Goal: Information Seeking & Learning: Stay updated

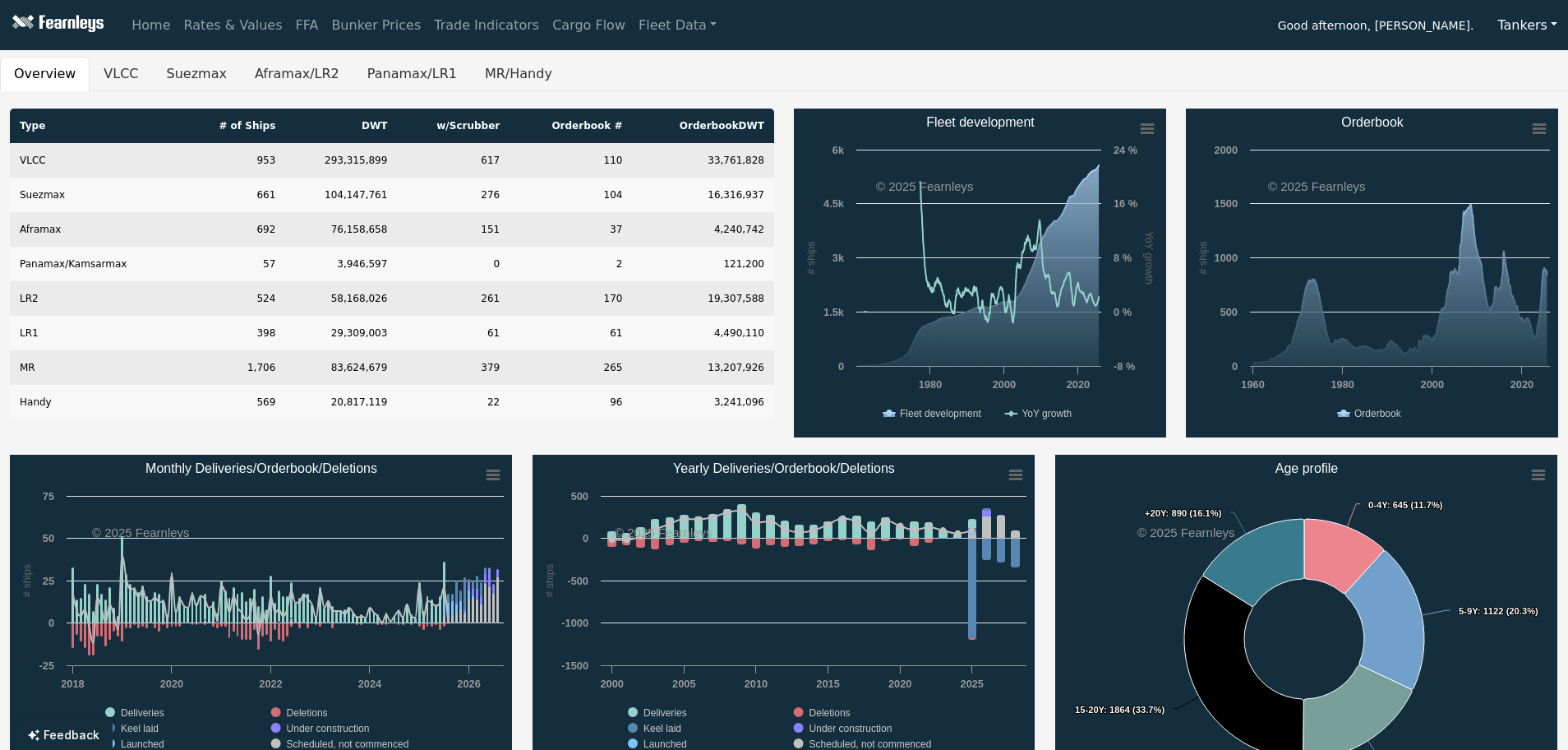
scroll to position [82, 0]
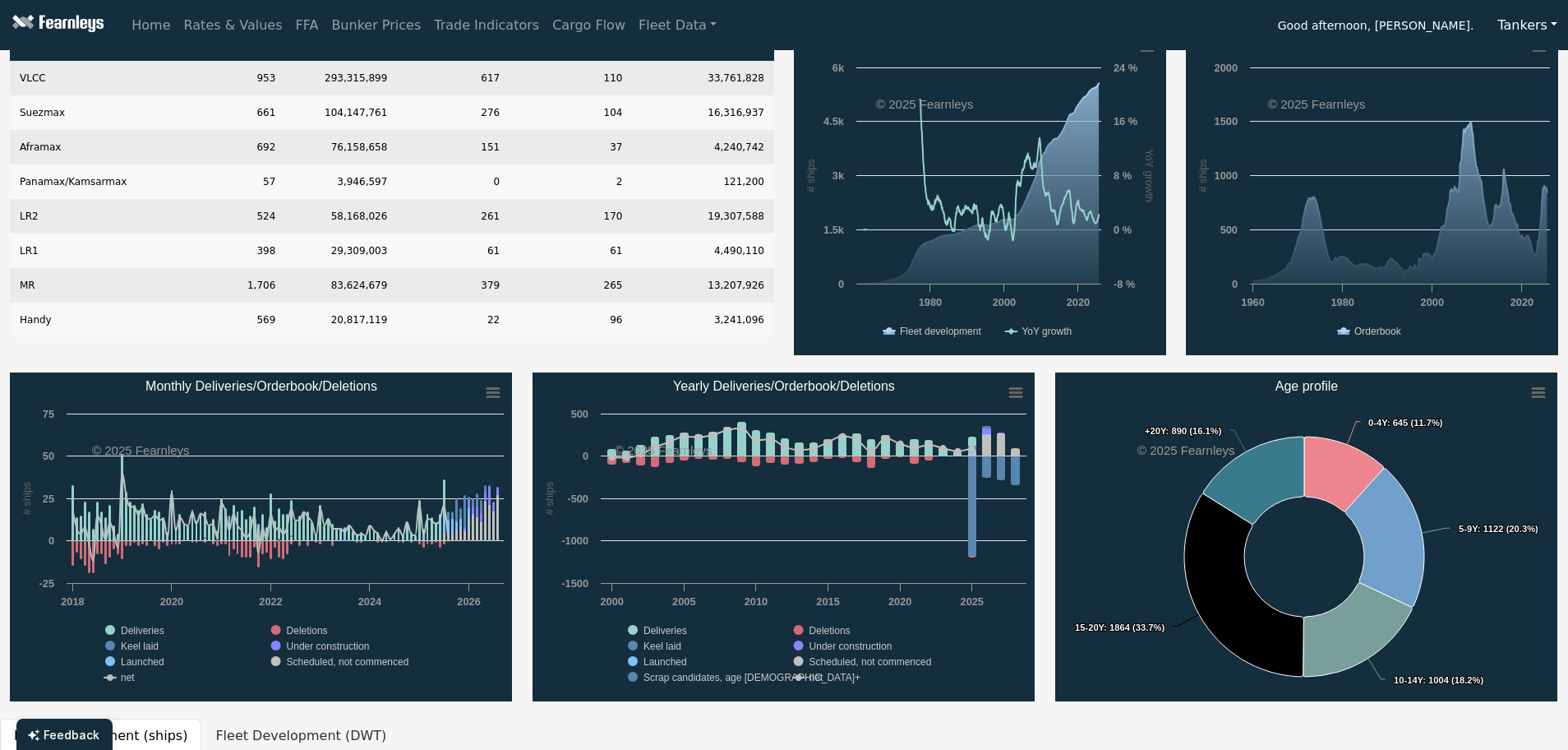
click at [668, 28] on div "Home Rates & Values FFA Bunker Prices Trade Indicators Cargo Flow Fleet Data Go…" at bounding box center [847, 26] width 1443 height 33
click at [647, 34] on link "Fleet Data" at bounding box center [677, 26] width 91 height 33
click at [645, 76] on link "Fleet Stats" at bounding box center [697, 70] width 103 height 33
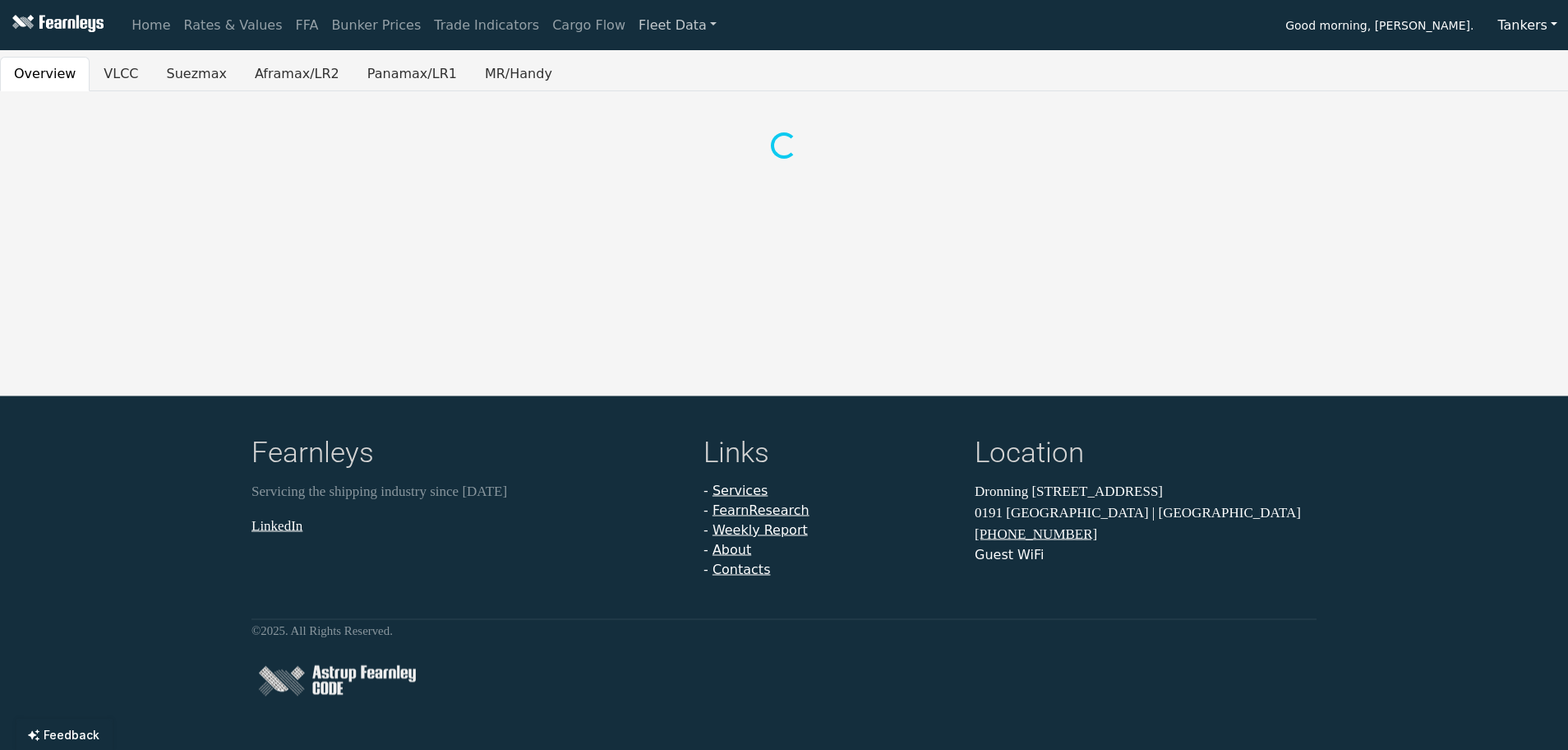
scroll to position [0, 0]
click at [197, 87] on div "Overview VLCC Suezmax Aframax/LR2 Panamax/LR1 MR/Handy" at bounding box center [784, 110] width 1570 height 106
click at [191, 81] on button "Suezmax" at bounding box center [197, 74] width 88 height 35
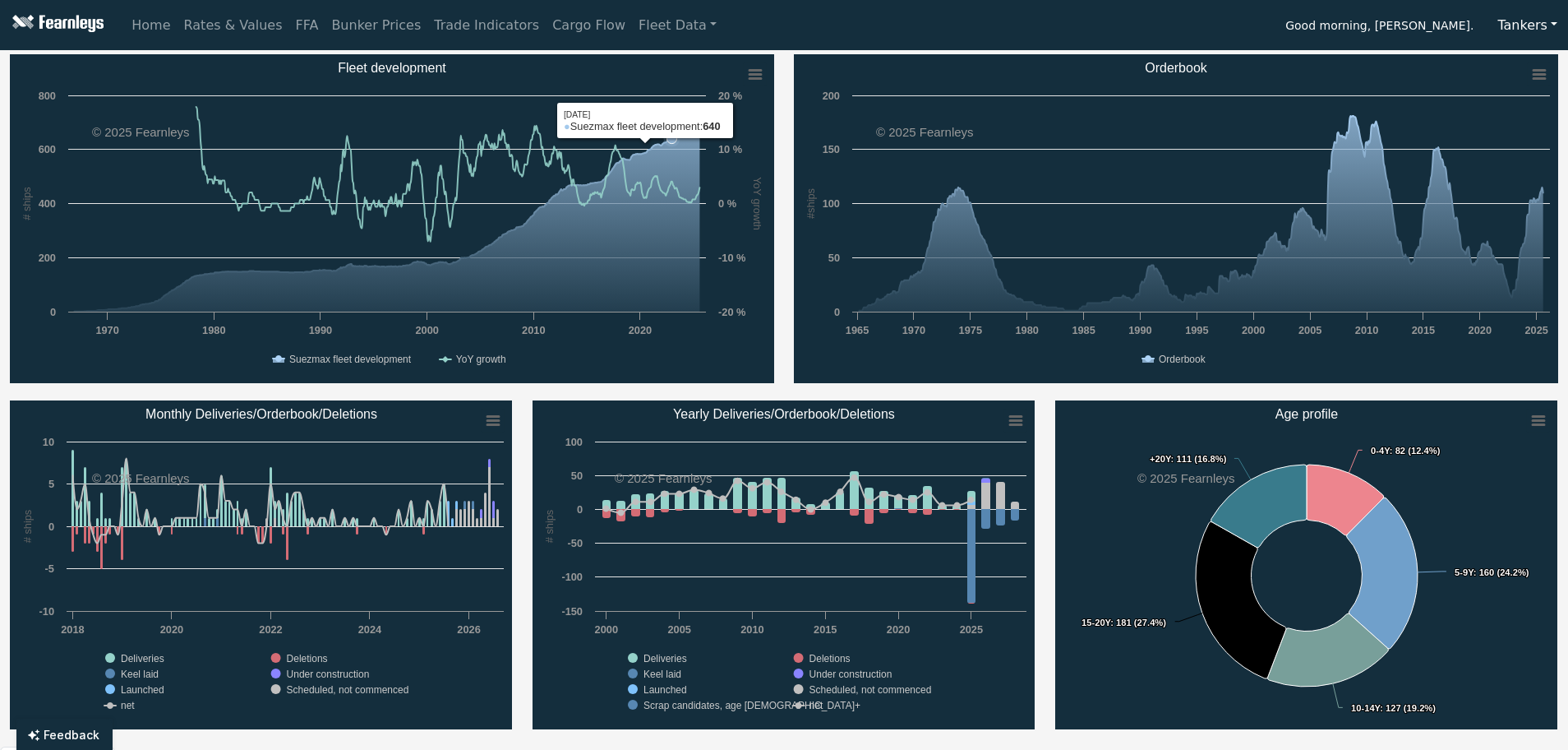
scroll to position [82, 0]
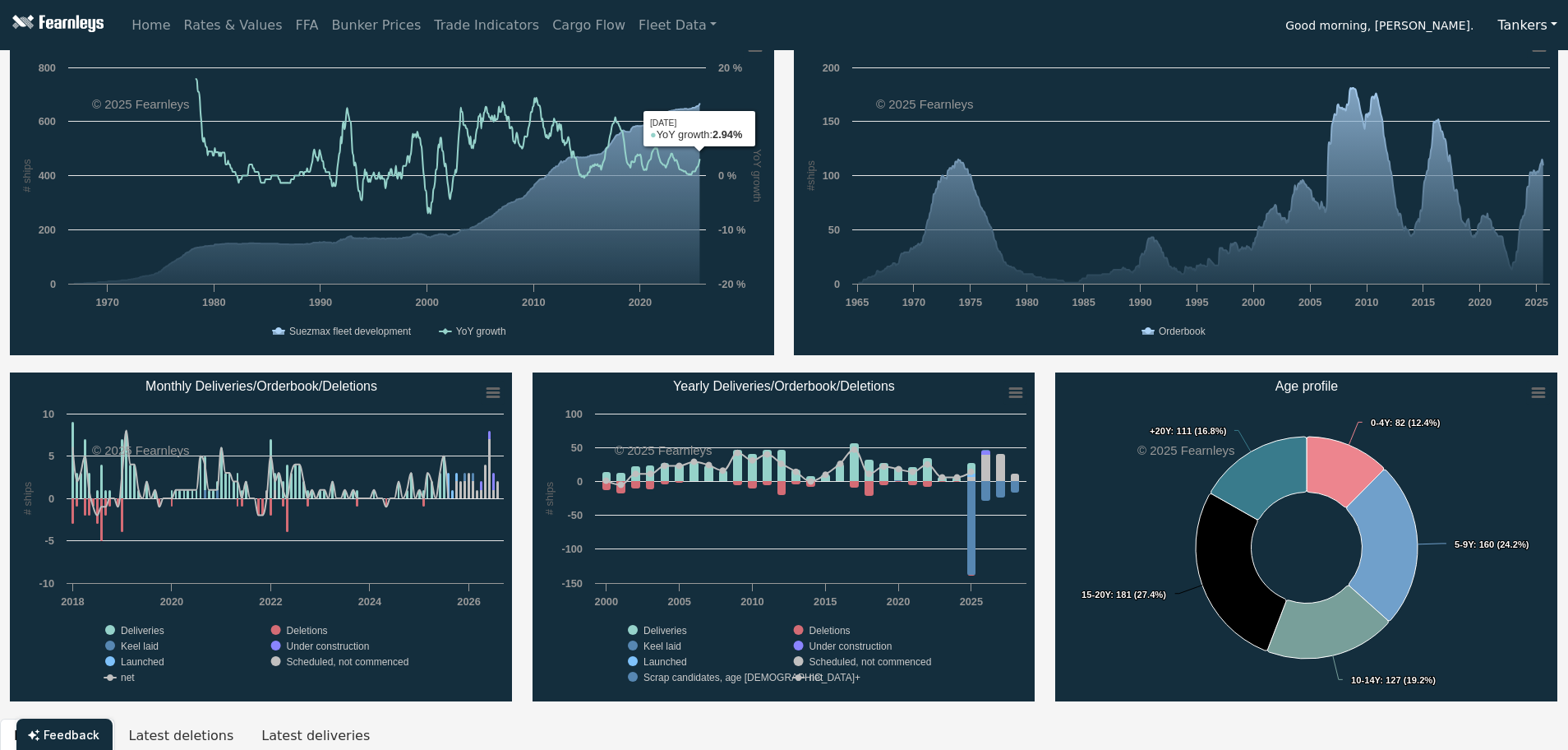
click at [788, 198] on div "Created with Highcharts 11.4.8 #ships Chart context menu Orderbook Orderbook 19…" at bounding box center [1175, 190] width 784 height 328
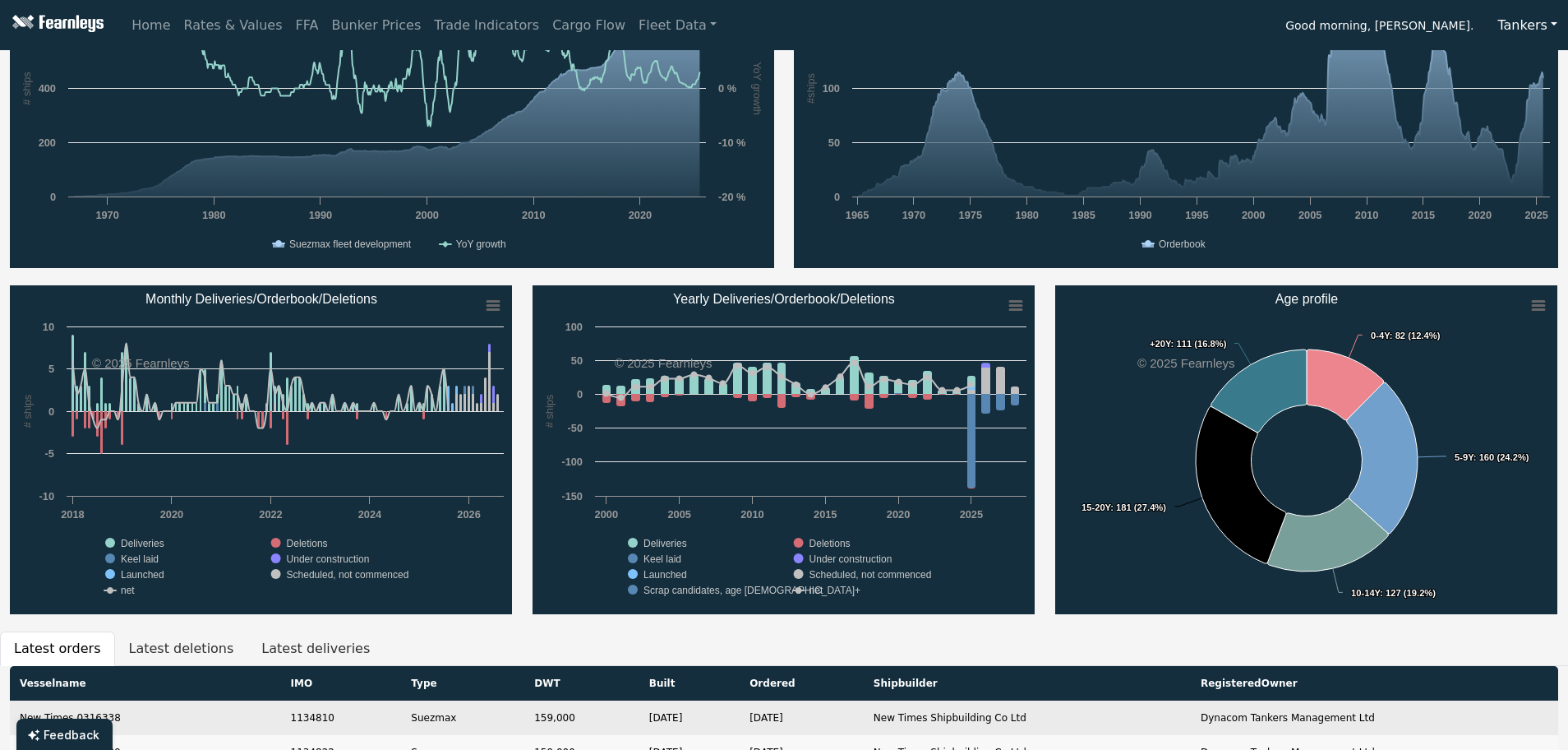
scroll to position [0, 0]
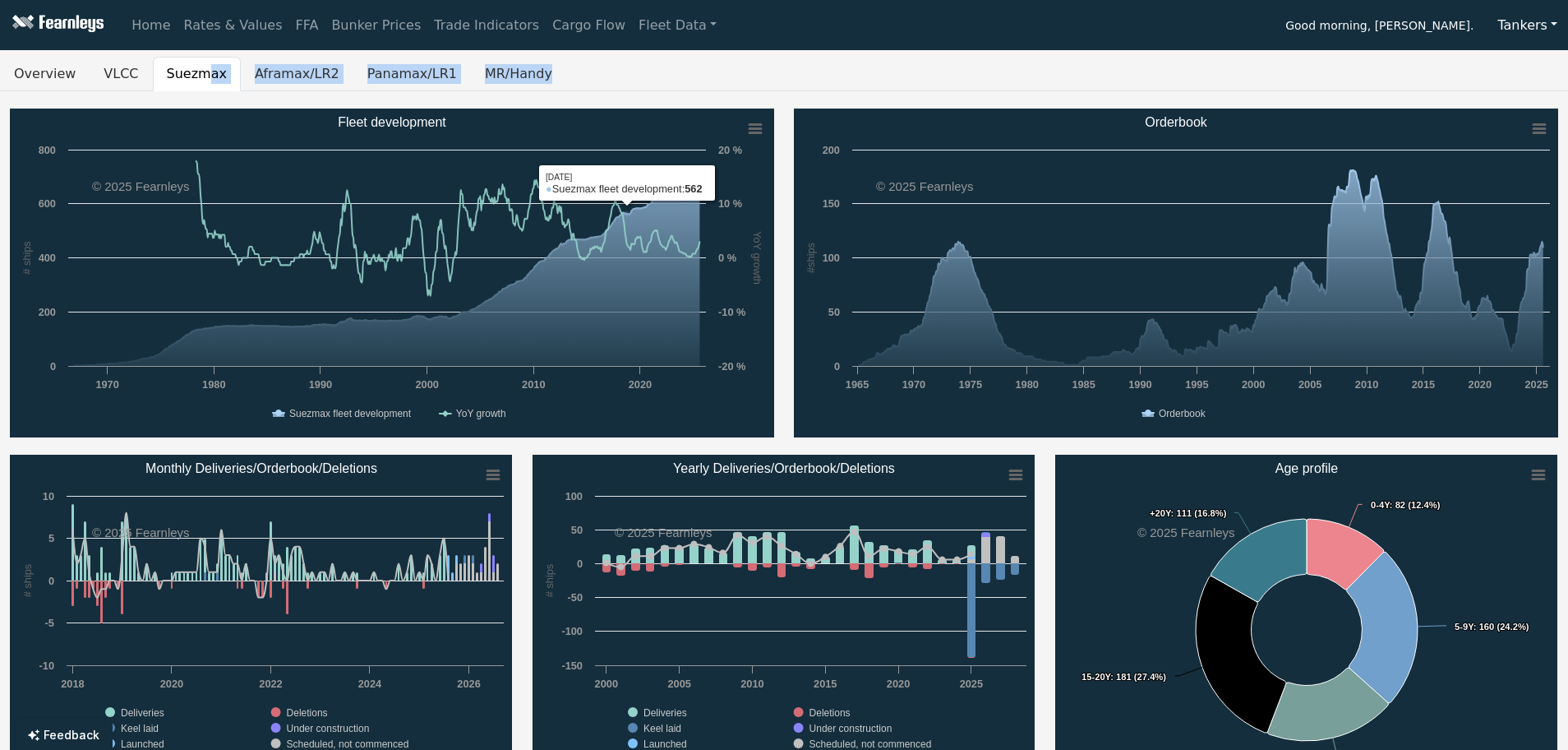
click at [642, 77] on ul "Overview VLCC Suezmax Aframax/LR2 Panamax/LR1 MR/Handy" at bounding box center [784, 74] width 1568 height 35
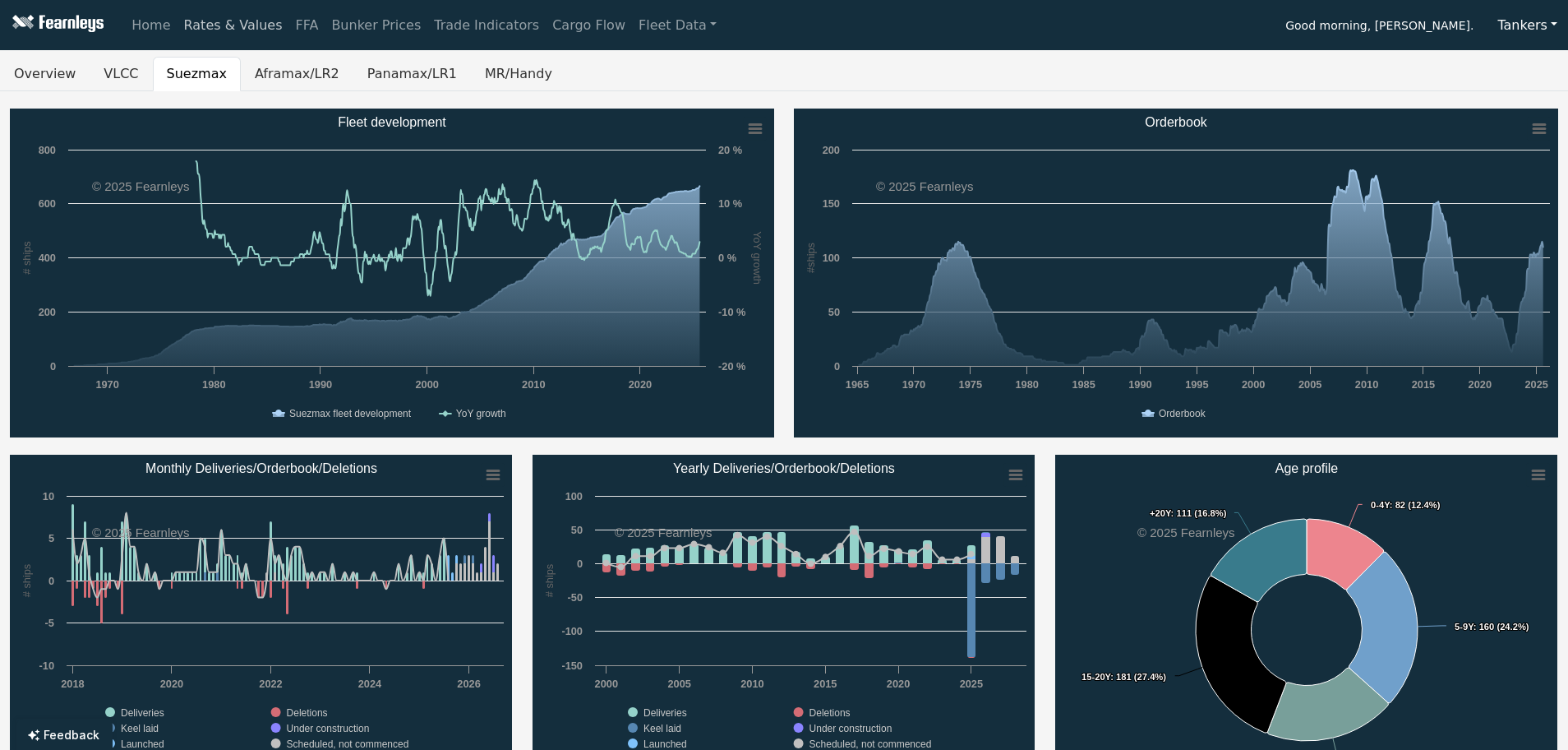
click at [255, 32] on link "Rates & Values" at bounding box center [233, 26] width 112 height 33
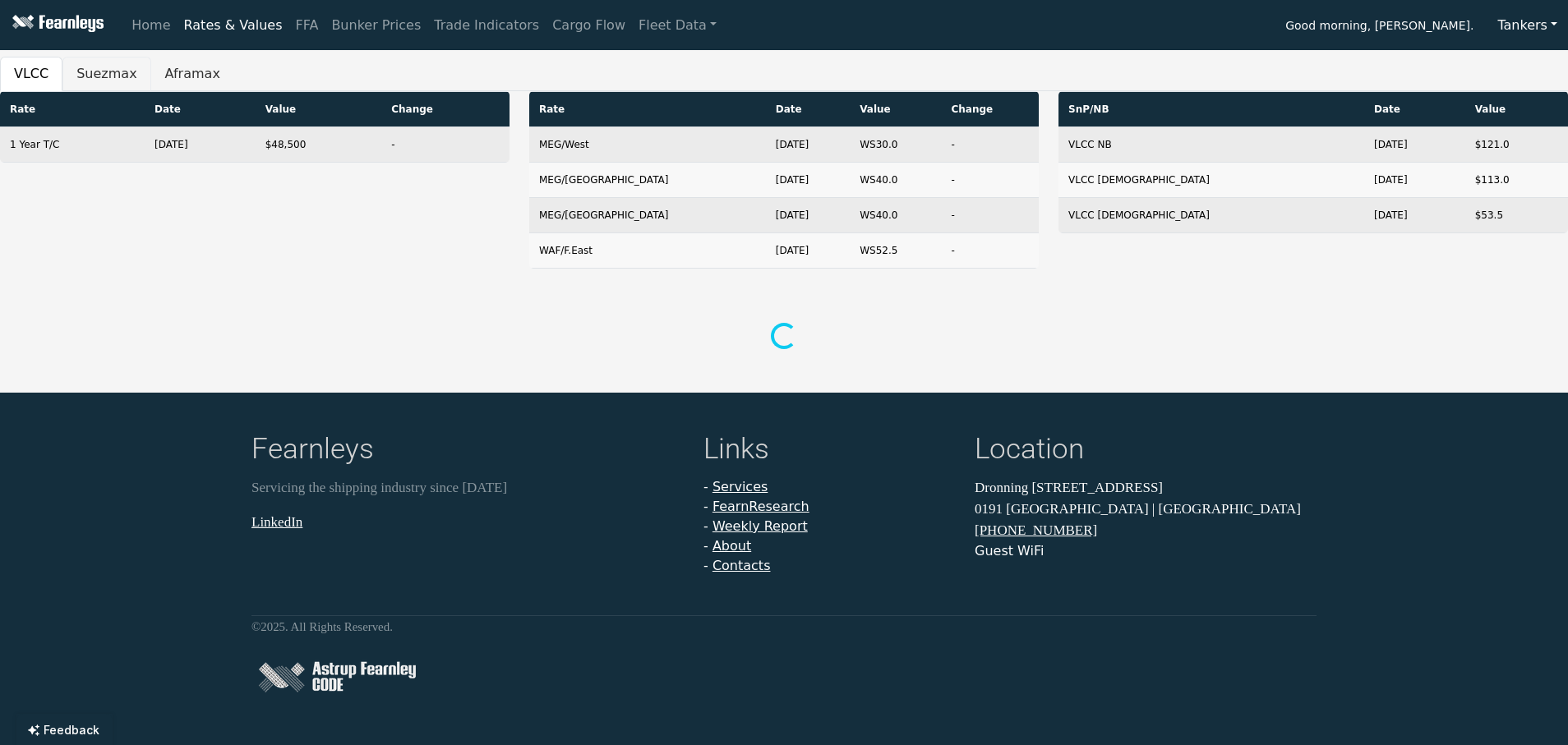
click at [72, 74] on button "Suezmax" at bounding box center [106, 74] width 88 height 35
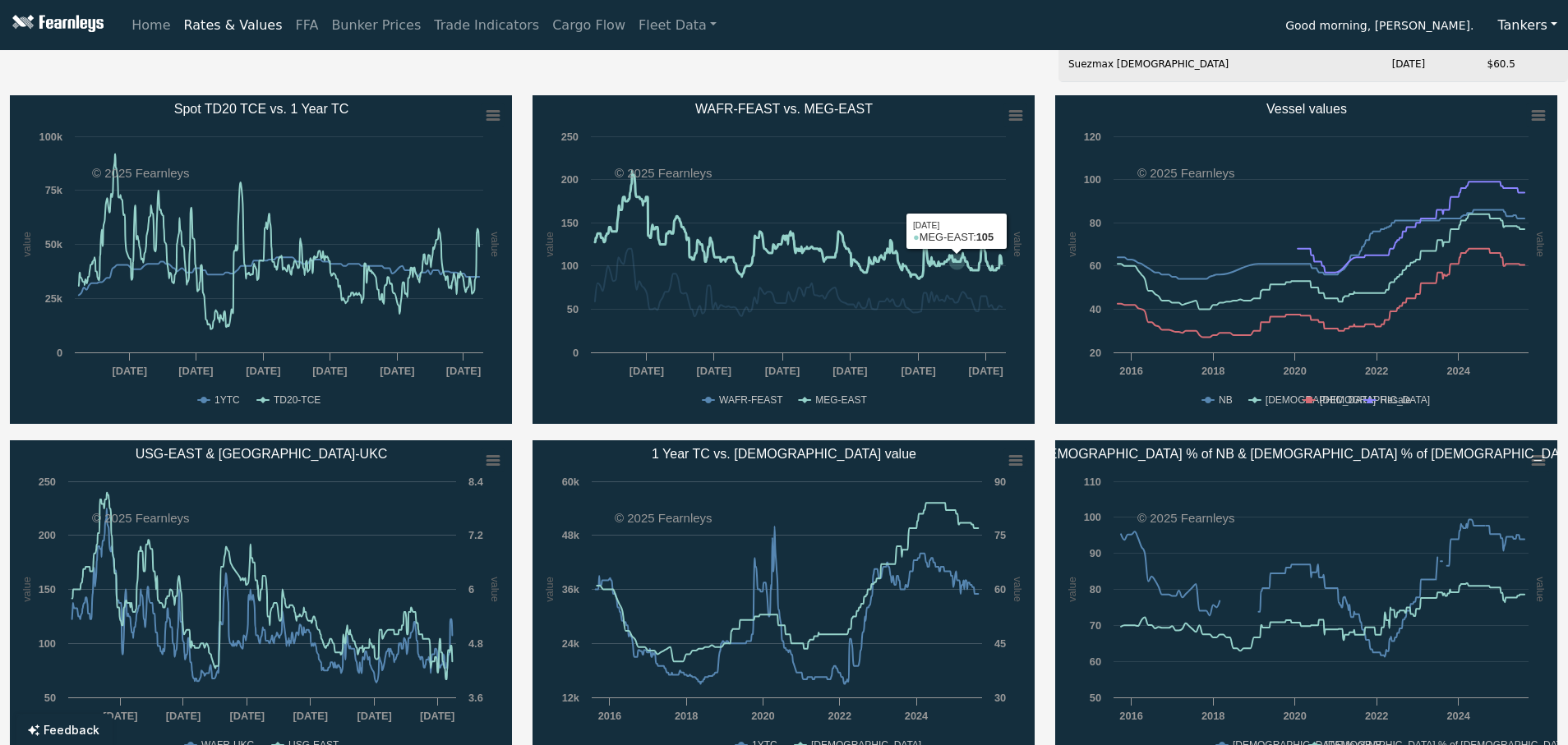
scroll to position [165, 0]
